Goal: Check status: Check status

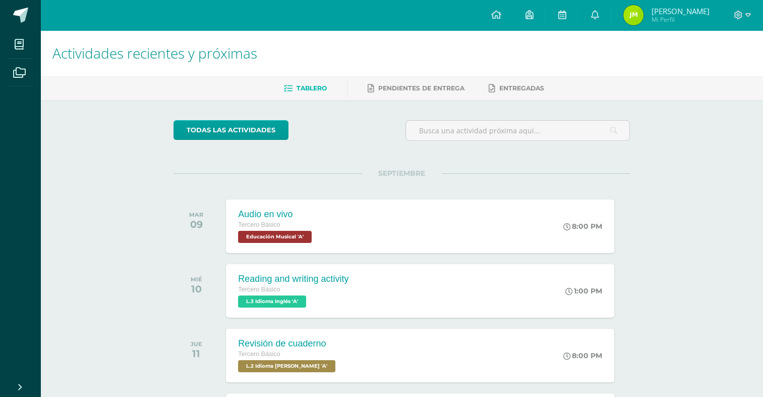
click at [217, 101] on div "todas las Actividades No tienes actividades Échale un vistazo a los demás perío…" at bounding box center [401, 369] width 497 height 539
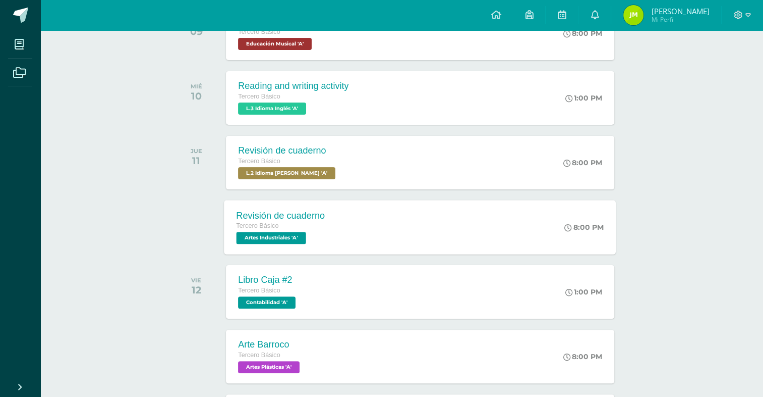
scroll to position [199, 0]
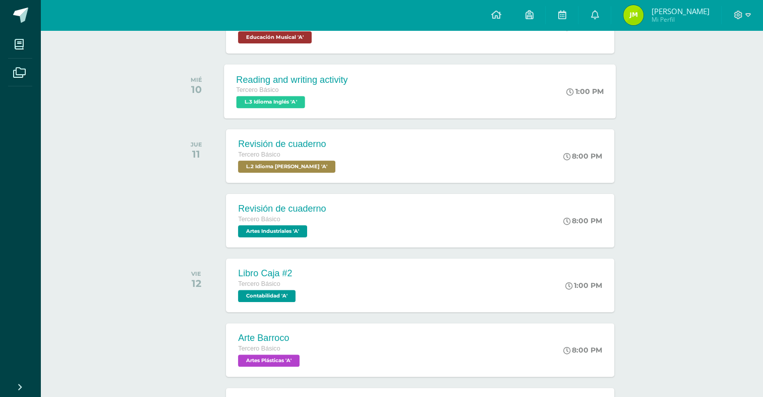
click at [277, 111] on div "Reading and writing activity Tercero Básico L.3 Idioma Inglés 'A'" at bounding box center [293, 91] width 136 height 54
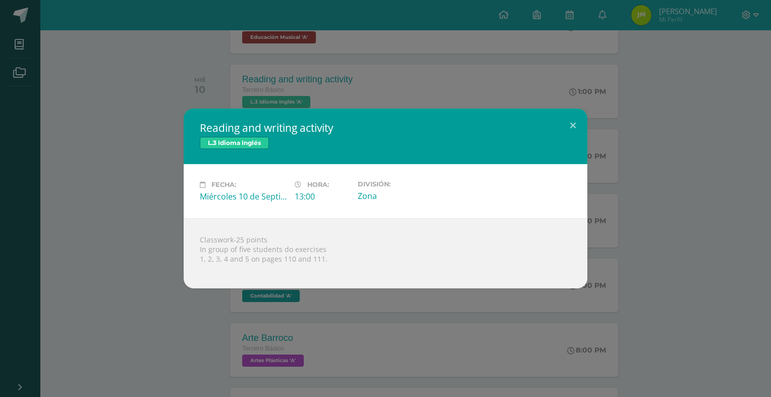
click at [137, 215] on div "Reading and writing activity L.3 Idioma Inglés Fecha: Miércoles 10 de Septiembr…" at bounding box center [385, 198] width 763 height 180
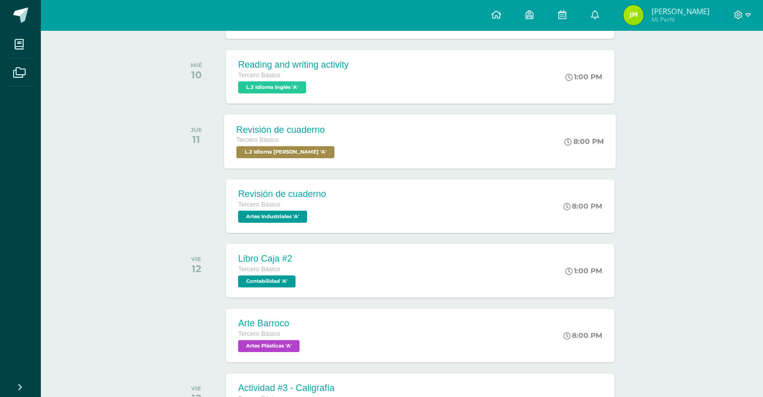
scroll to position [215, 0]
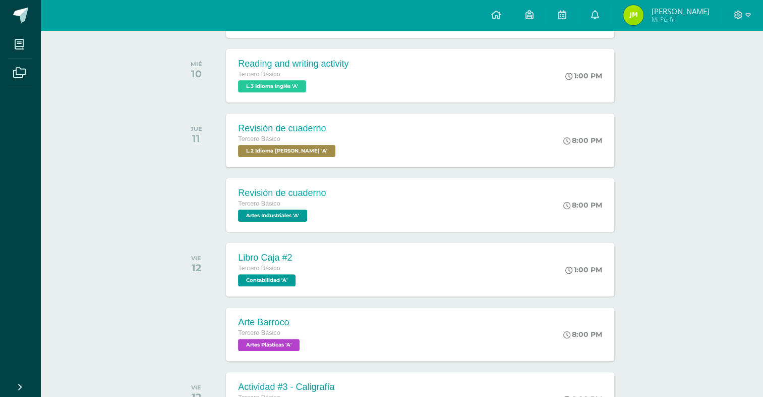
click at [215, 195] on div at bounding box center [199, 204] width 51 height 53
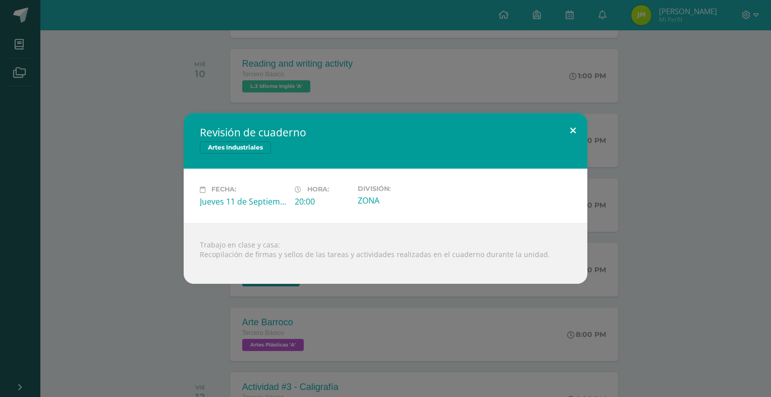
click at [566, 123] on button at bounding box center [573, 130] width 29 height 34
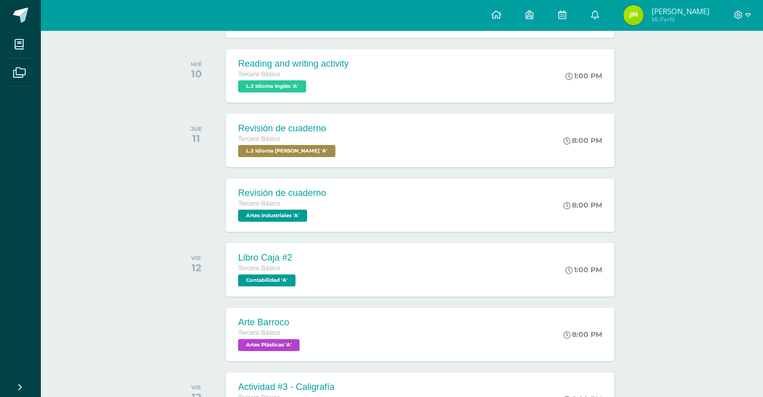
click at [405, 235] on div "SEPTIEMBRE [DATE] Audio en vivo Tercero Básico Educación Musical 'A' 8:00 PM Au…" at bounding box center [402, 354] width 457 height 792
click at [402, 221] on div "Revisión de cuaderno Tercero Básico Artes Industriales 'A' 8:00 PM Revisión de …" at bounding box center [421, 205] width 392 height 54
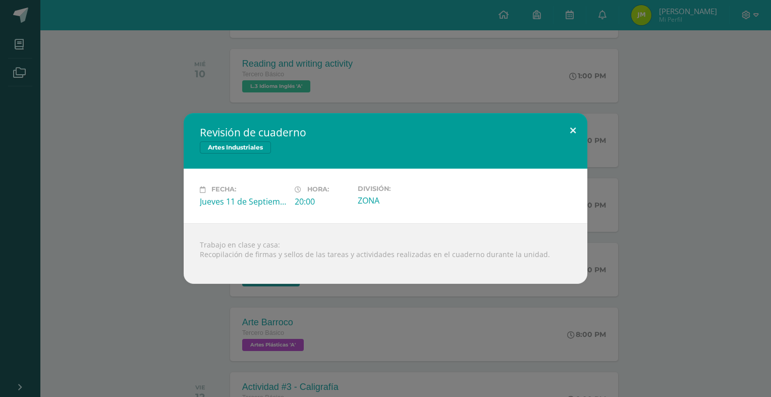
click at [575, 130] on button at bounding box center [573, 130] width 29 height 34
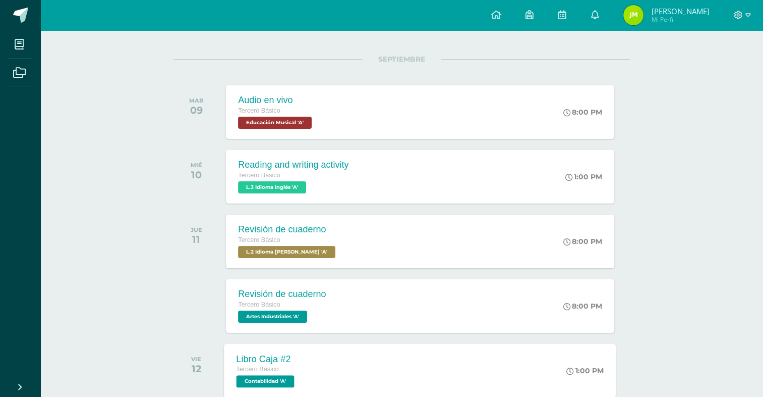
scroll to position [64, 0]
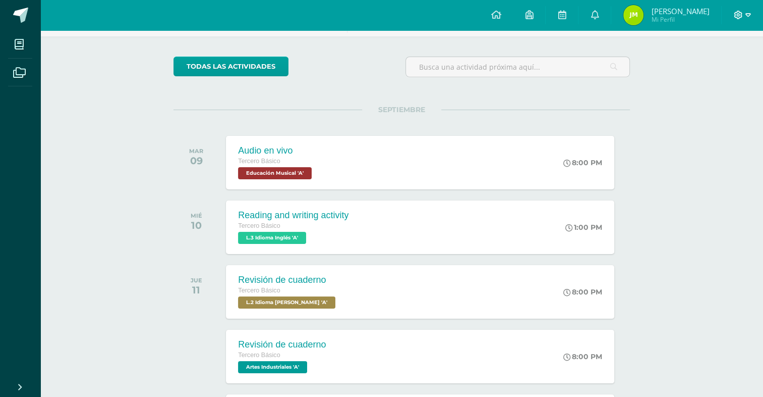
click at [747, 11] on icon at bounding box center [749, 15] width 6 height 9
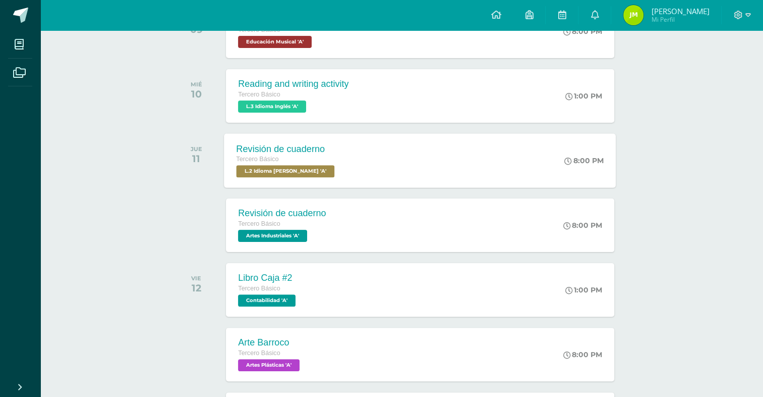
scroll to position [234, 0]
